Goal: Information Seeking & Learning: Find specific fact

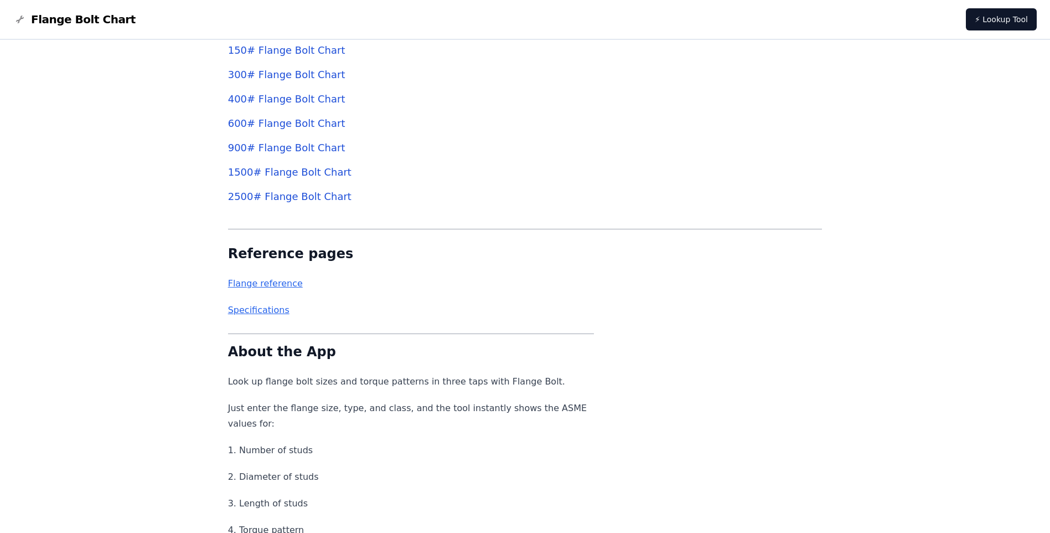
scroll to position [4166, 0]
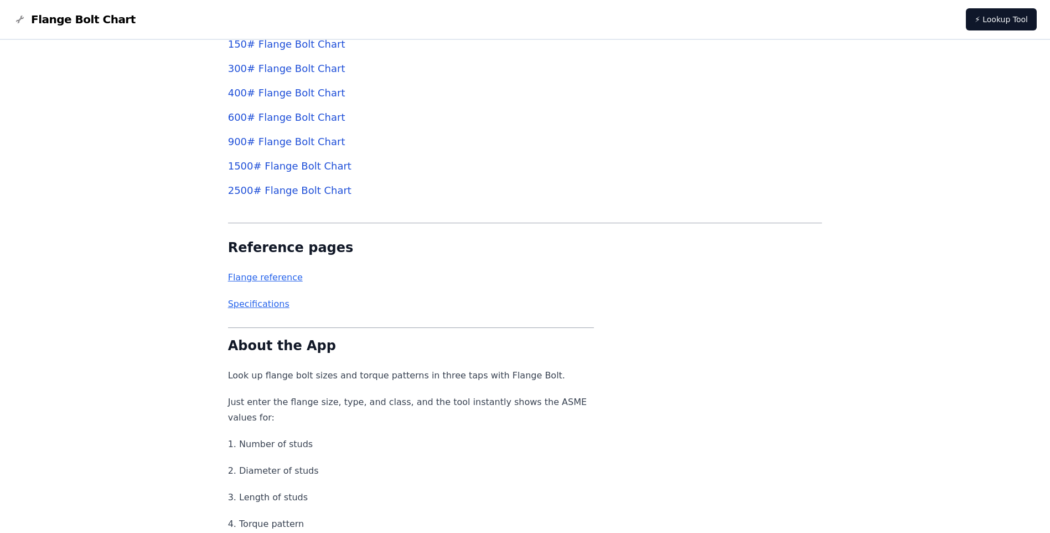
click at [307, 171] on link "1500 # Flange Bolt Chart" at bounding box center [289, 166] width 123 height 12
click at [313, 169] on link "1500 # Flange Bolt Chart" at bounding box center [289, 166] width 123 height 12
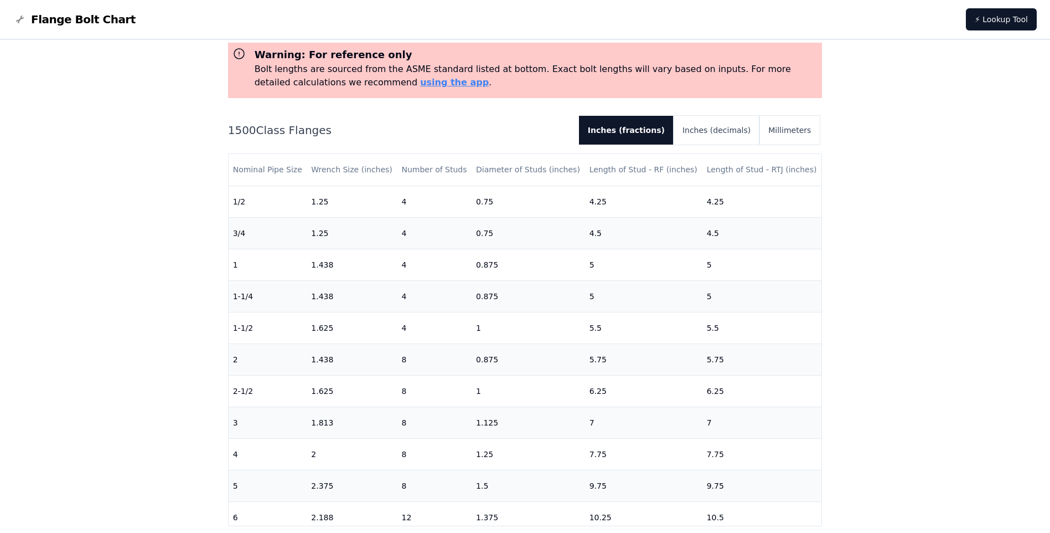
scroll to position [44, 0]
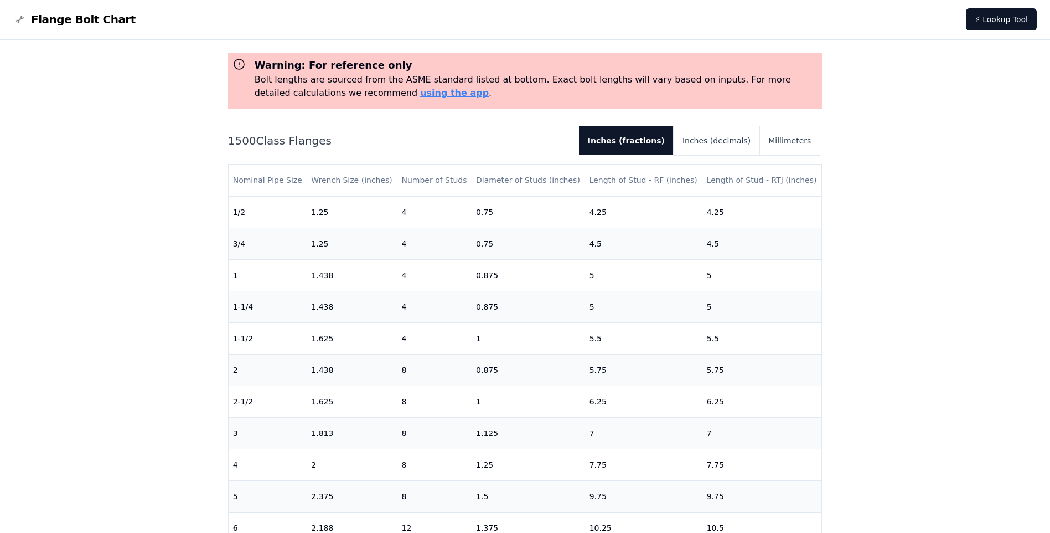
scroll to position [4166, 0]
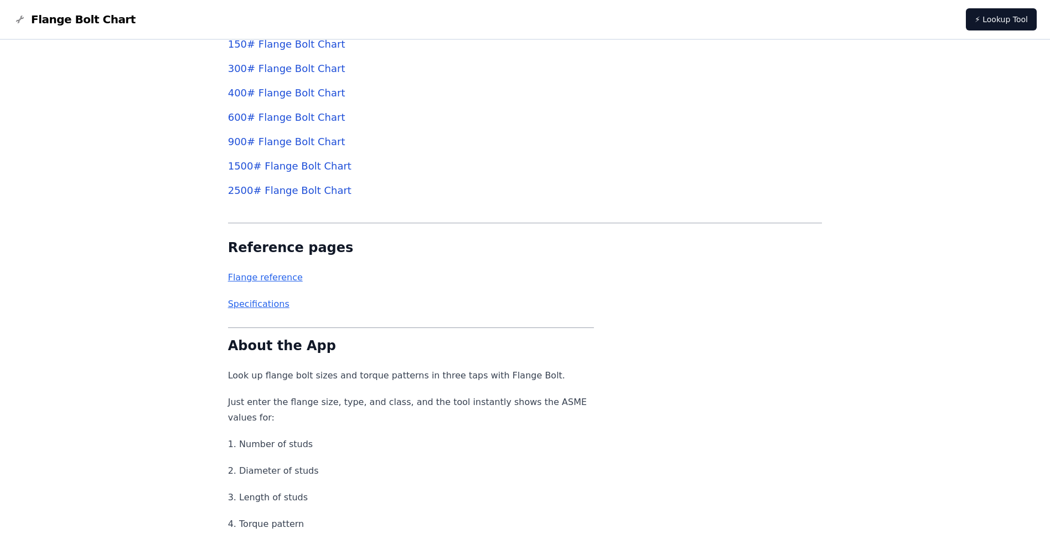
click at [284, 279] on link "Flange reference" at bounding box center [265, 277] width 75 height 11
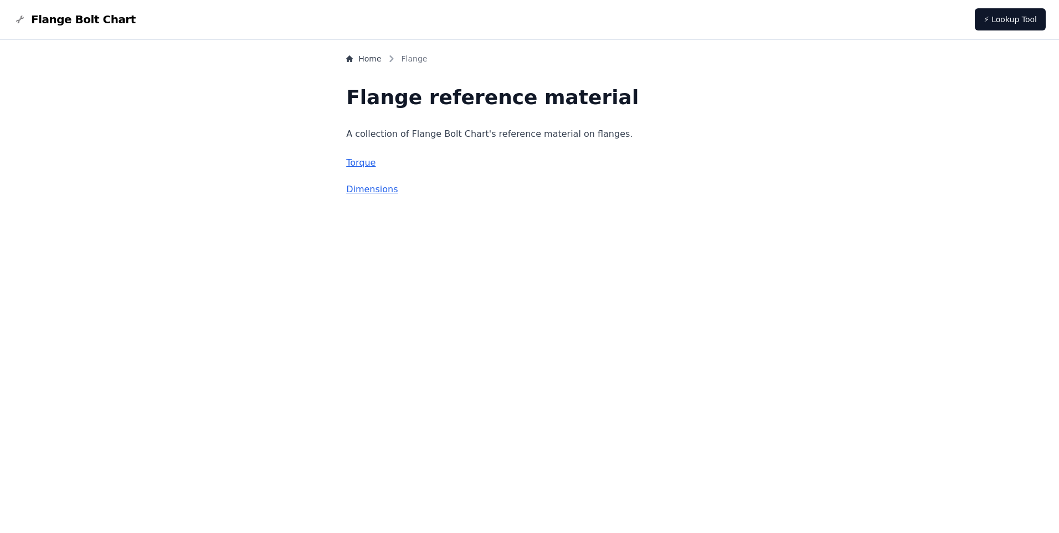
click at [375, 164] on link "Torque" at bounding box center [360, 162] width 29 height 11
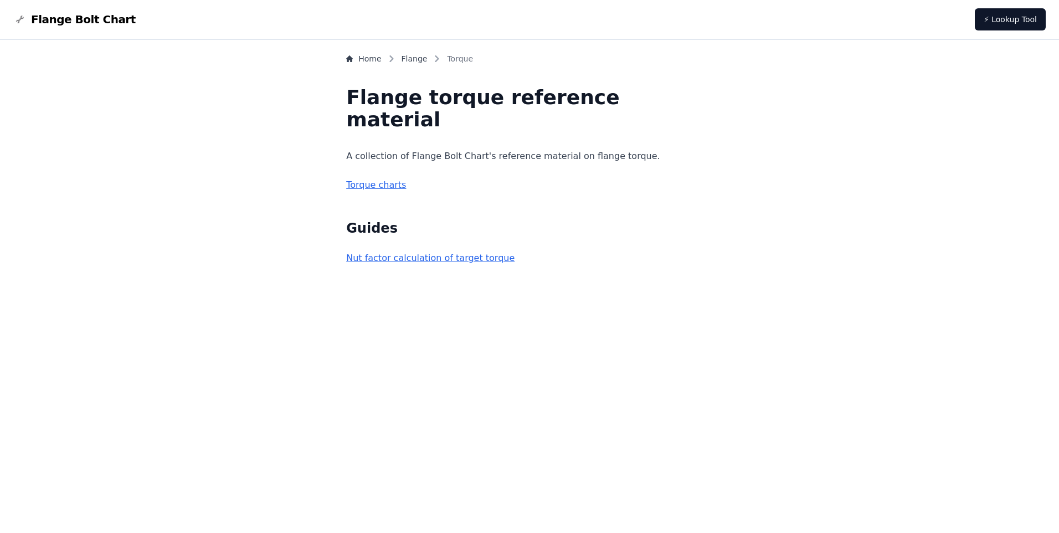
click at [406, 186] on link "Torque charts" at bounding box center [376, 184] width 60 height 11
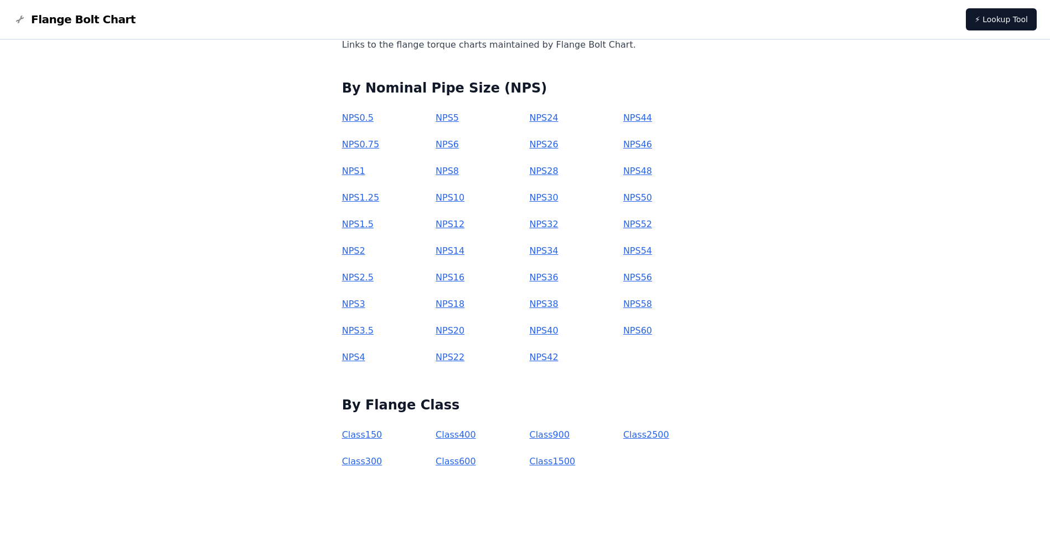
scroll to position [96, 0]
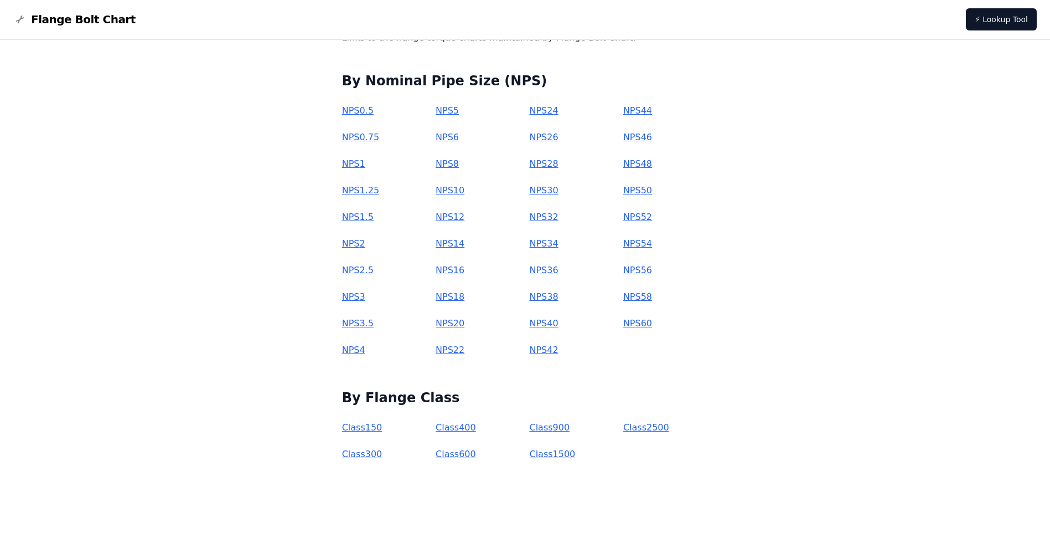
click at [476, 456] on link "Class 600" at bounding box center [456, 454] width 40 height 11
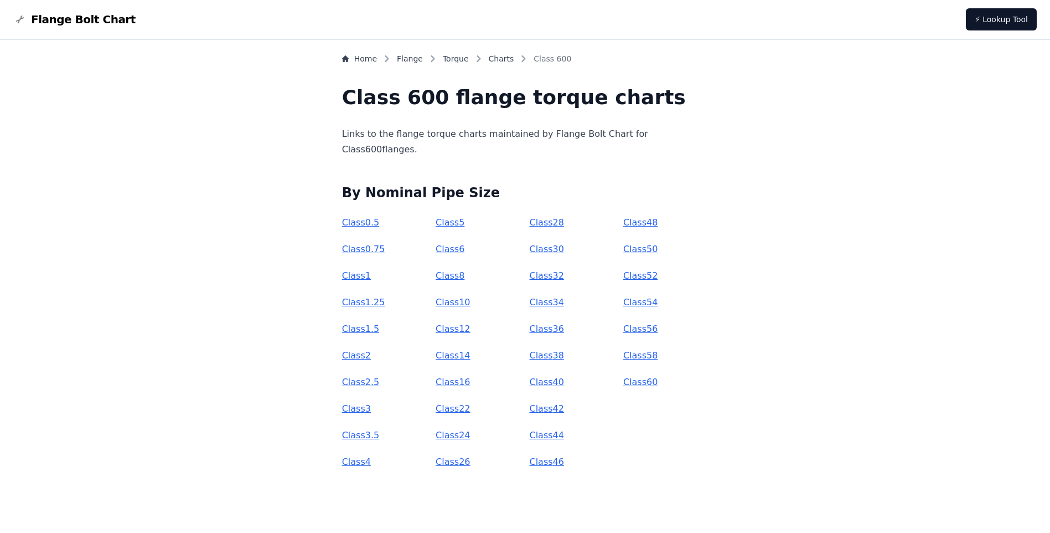
scroll to position [3, 0]
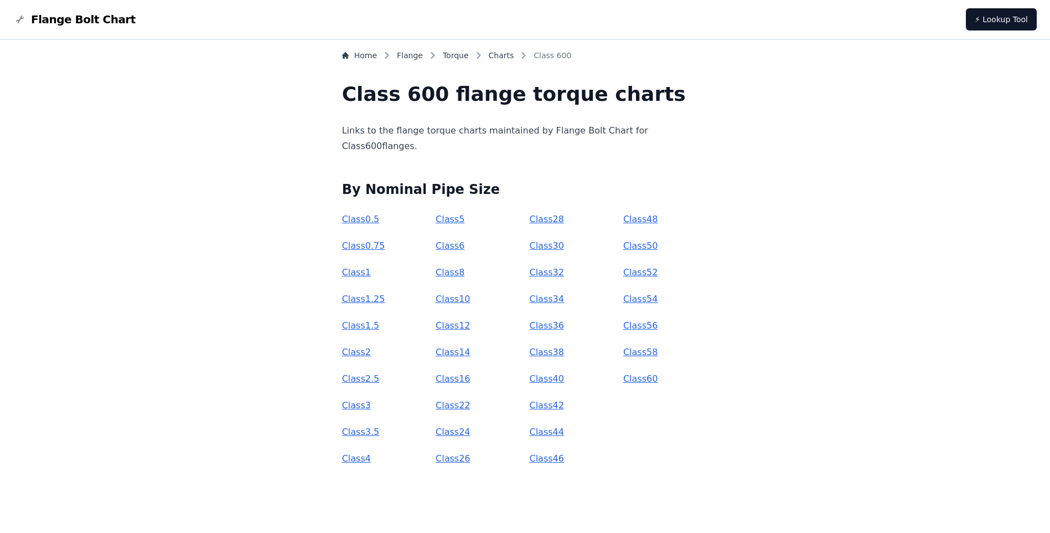
click at [380, 220] on link "Class 0.5" at bounding box center [361, 219] width 38 height 11
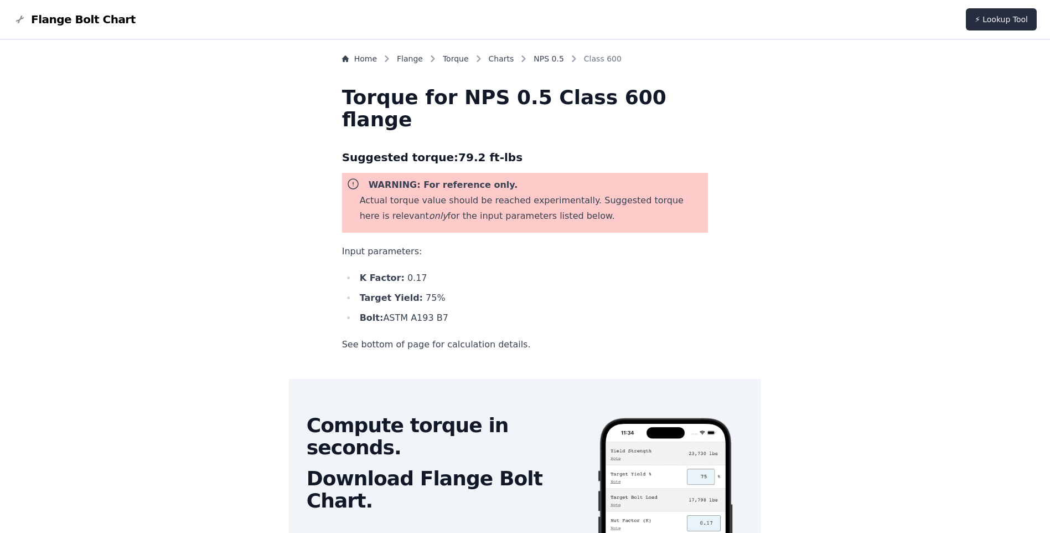
click at [996, 27] on link "⚡ Lookup Tool" at bounding box center [1001, 19] width 71 height 22
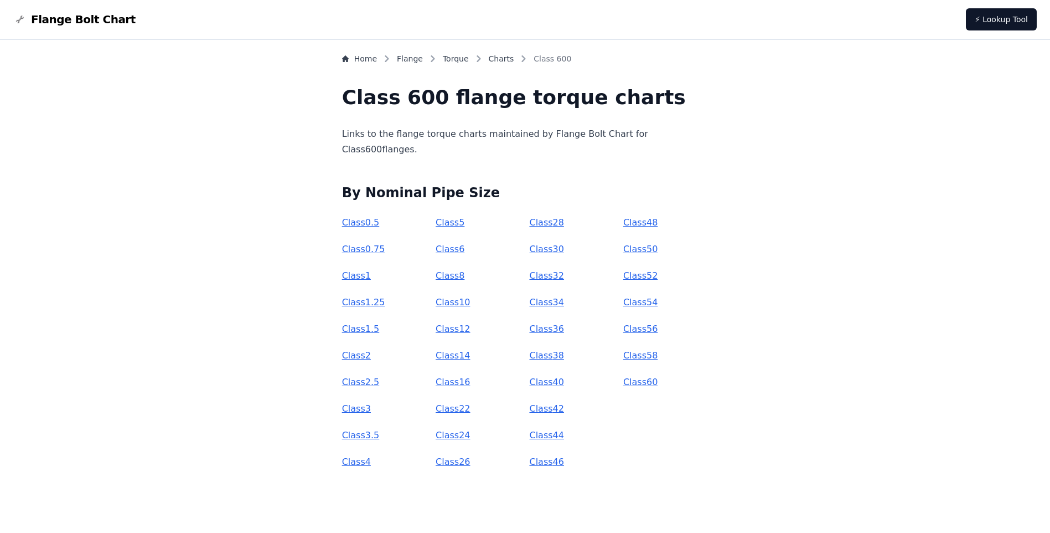
scroll to position [3, 0]
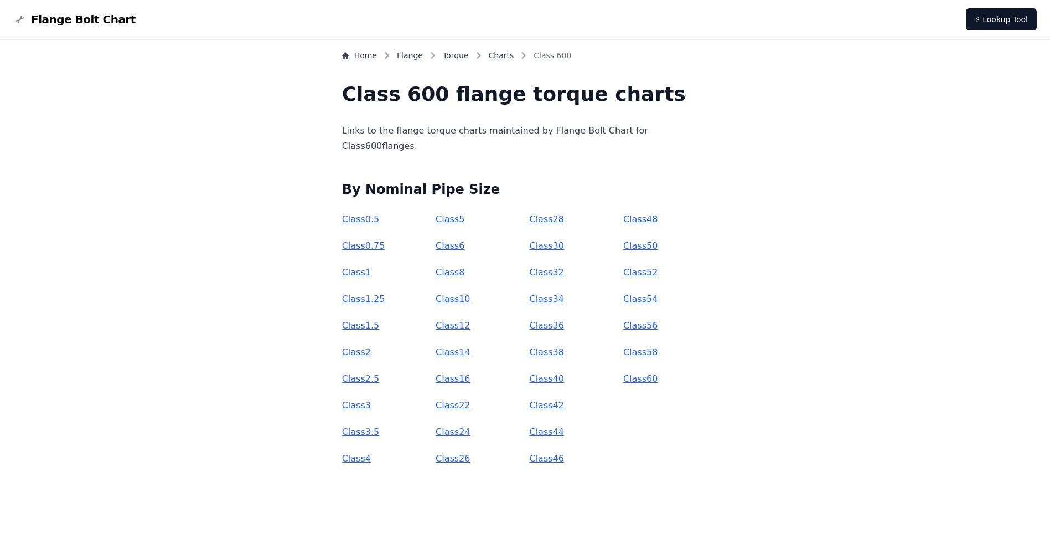
click at [385, 300] on link "Class 1.25" at bounding box center [363, 298] width 43 height 11
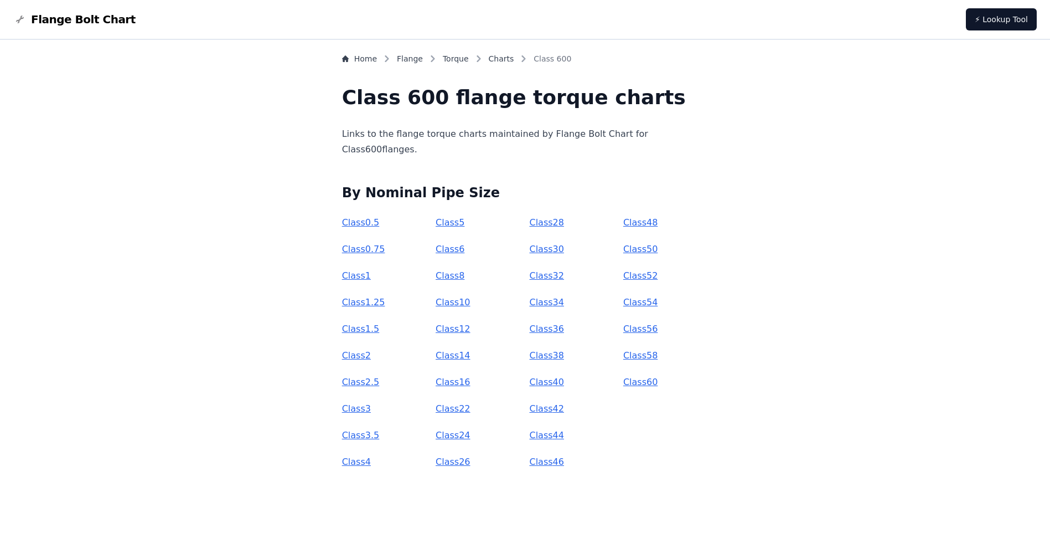
scroll to position [3, 0]
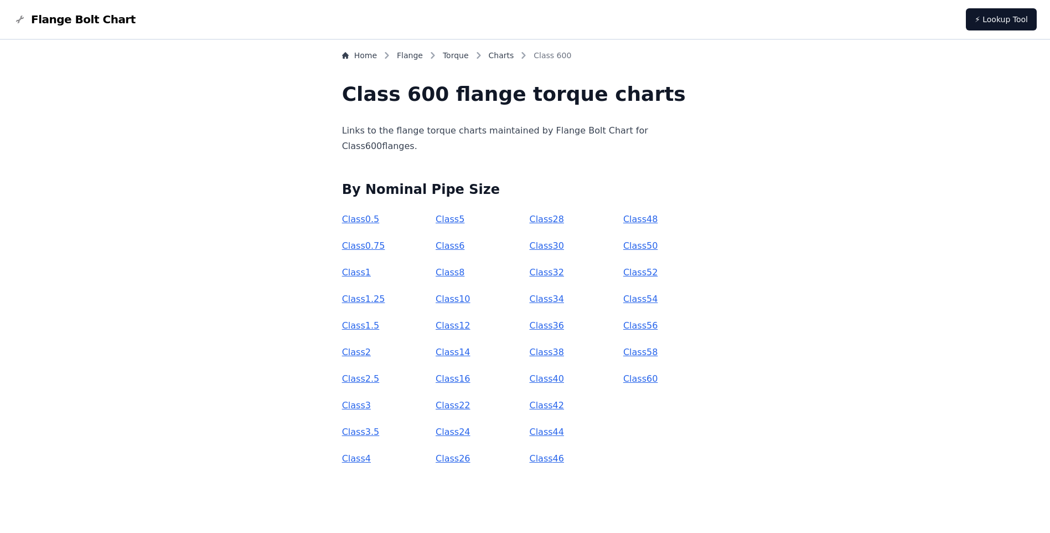
click at [380, 429] on link "Class 3.5" at bounding box center [361, 431] width 38 height 11
